Goal: Transaction & Acquisition: Subscribe to service/newsletter

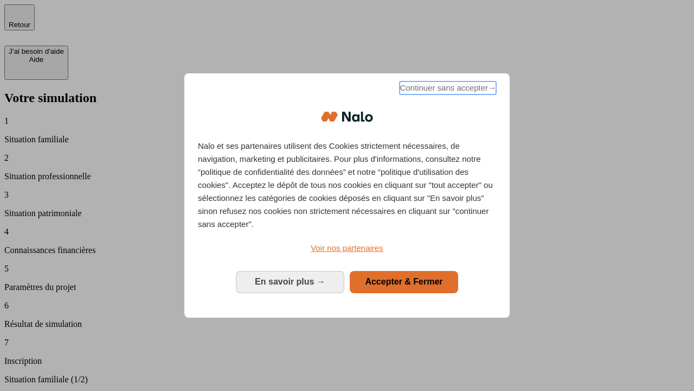
click at [447, 90] on span "Continuer sans accepter →" at bounding box center [448, 87] width 97 height 13
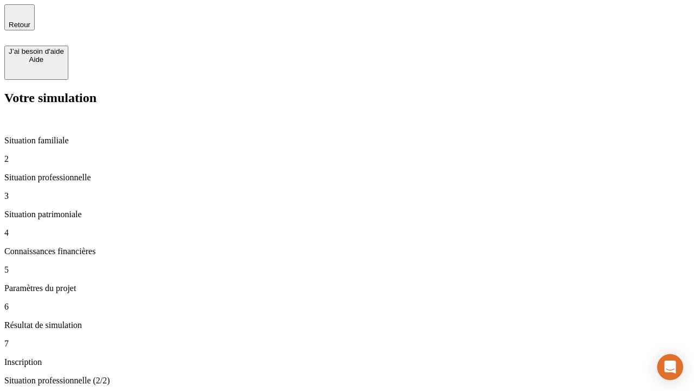
type input "30 000"
type input "1 000"
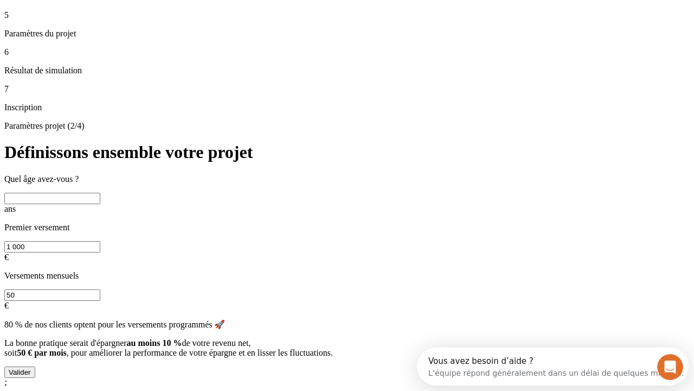
scroll to position [21, 0]
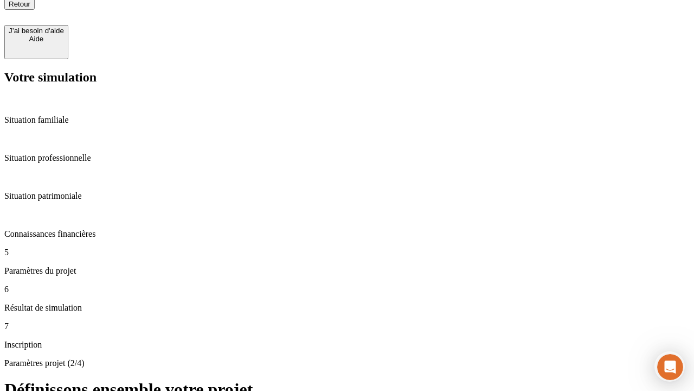
type input "40"
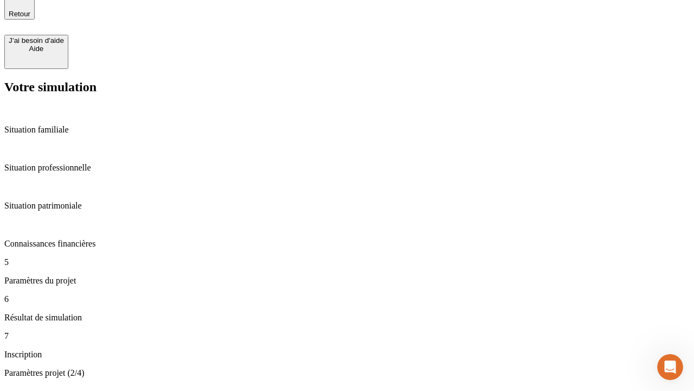
type input "200 000"
type input "640"
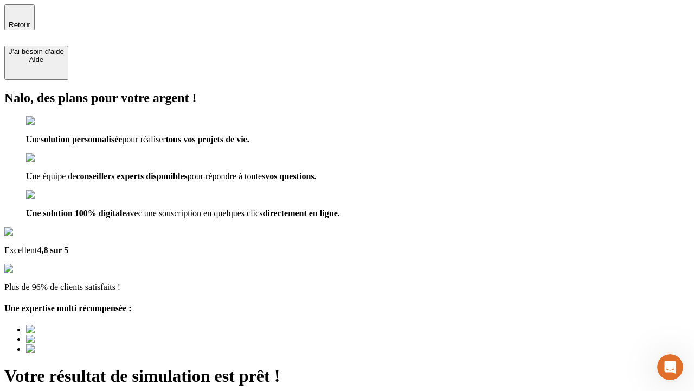
type input "[EMAIL_ADDRESS][DOMAIN_NAME]"
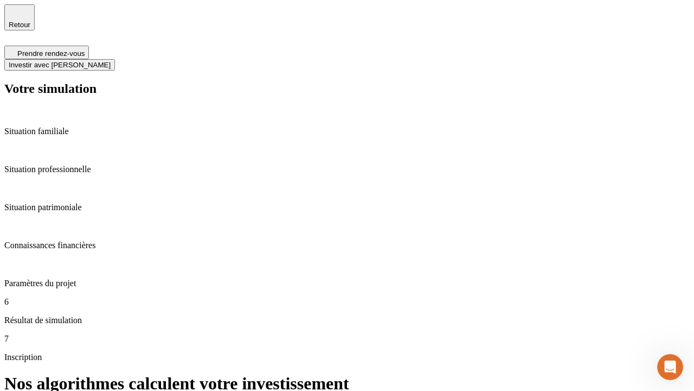
scroll to position [4, 0]
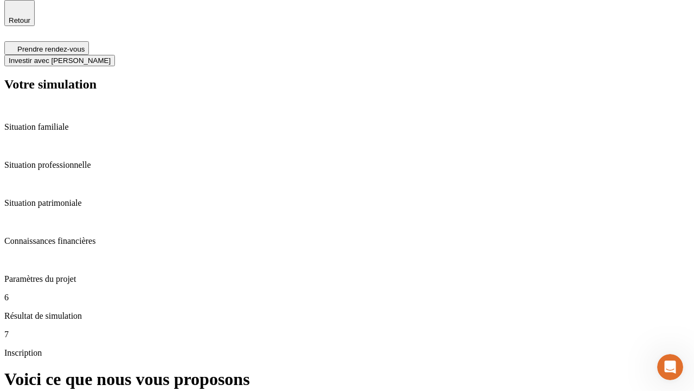
click at [111, 56] on span "Investir avec [PERSON_NAME]" at bounding box center [60, 60] width 102 height 8
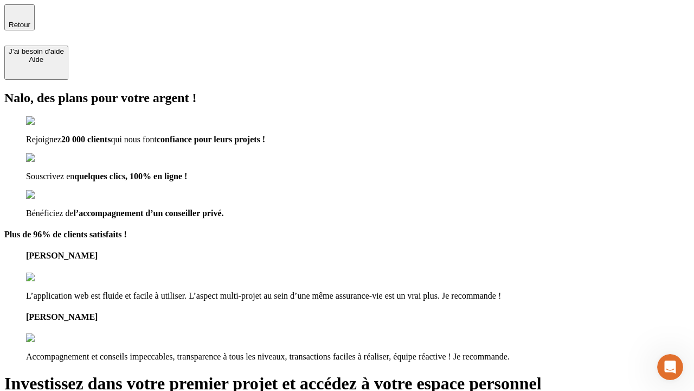
type input "[PERSON_NAME][EMAIL_ADDRESS][DOMAIN_NAME]"
